Goal: Subscribe to service/newsletter

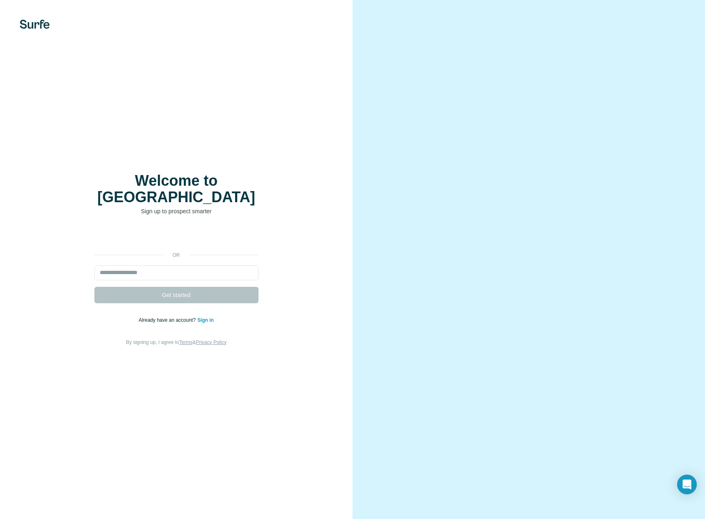
click at [200, 280] on form "Get started" at bounding box center [176, 284] width 164 height 38
click at [199, 265] on input "email" at bounding box center [176, 272] width 164 height 15
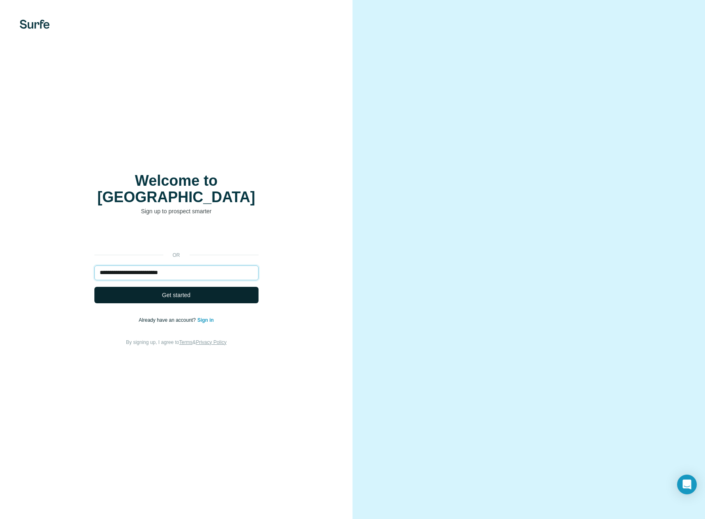
type input "**********"
click at [207, 287] on button "Get started" at bounding box center [176, 295] width 164 height 16
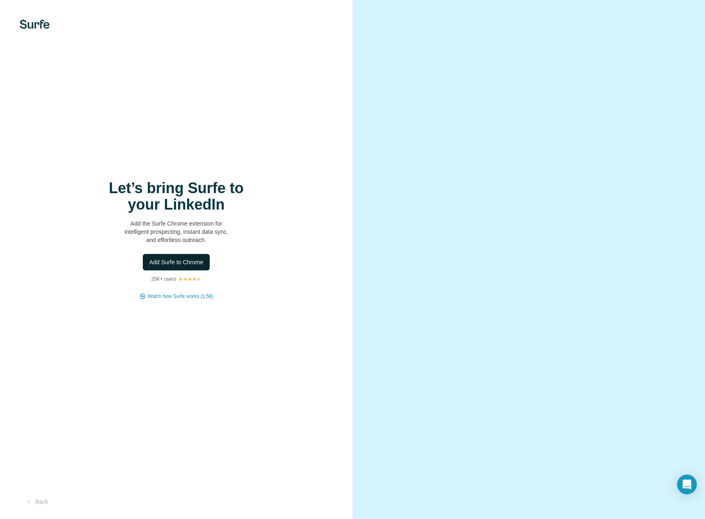
click at [182, 260] on span "Add Surfe to Chrome" at bounding box center [176, 262] width 54 height 8
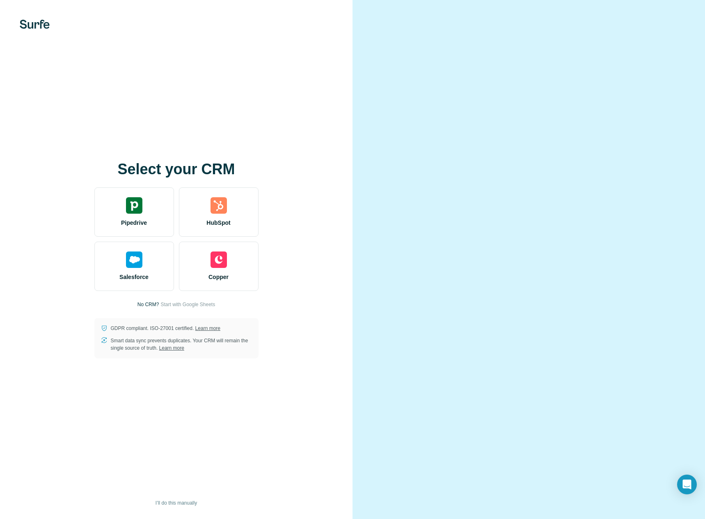
click at [691, 23] on div at bounding box center [529, 259] width 353 height 519
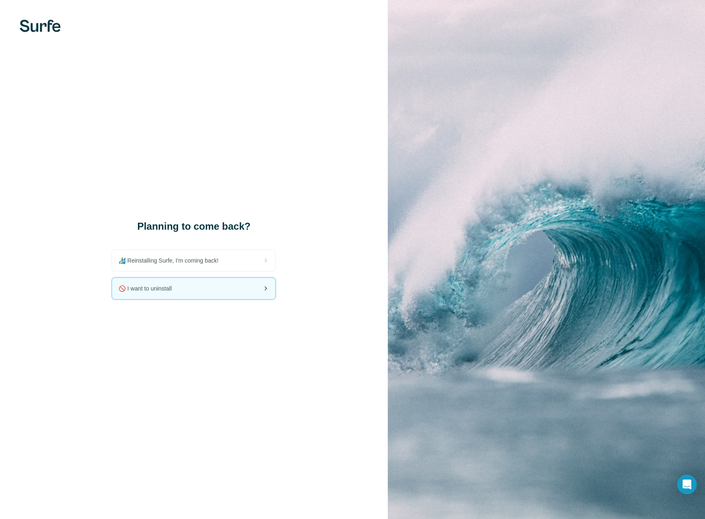
click at [170, 284] on span "🚫 I want to uninstall" at bounding box center [149, 288] width 60 height 8
